Goal: Ask a question

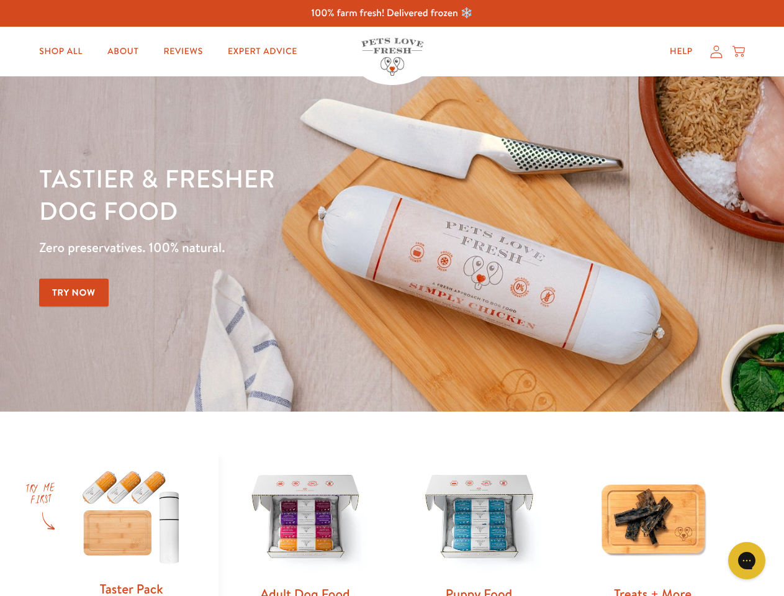
click at [391, 298] on div "Tastier & fresher dog food Zero preservatives. 100% natural. Try Now" at bounding box center [274, 244] width 470 height 164
click at [746, 560] on icon "Gorgias live chat" at bounding box center [746, 560] width 12 height 12
